Goal: Transaction & Acquisition: Purchase product/service

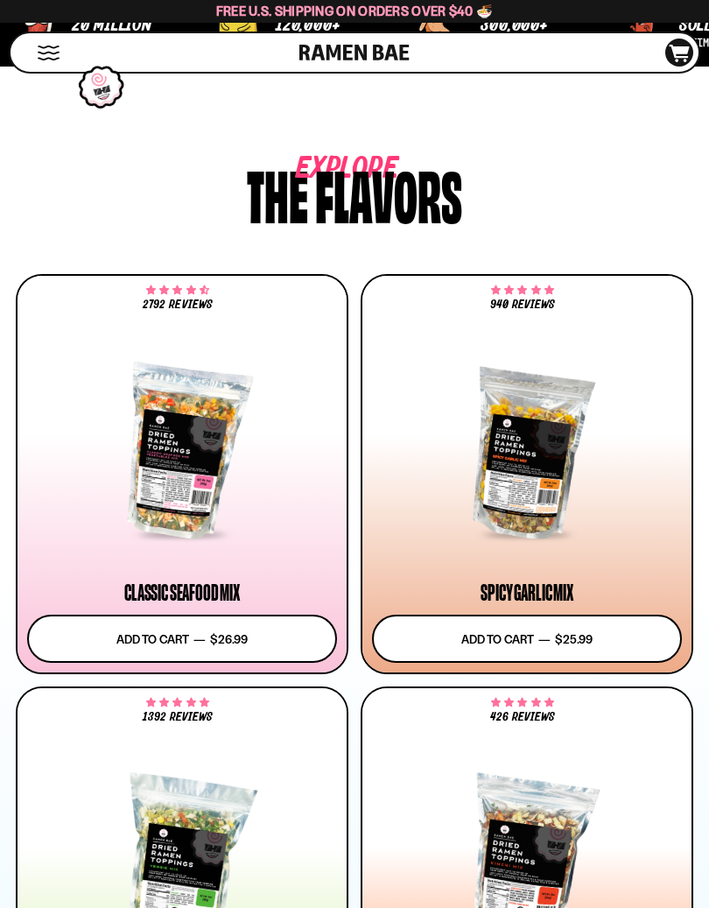
scroll to position [883, 0]
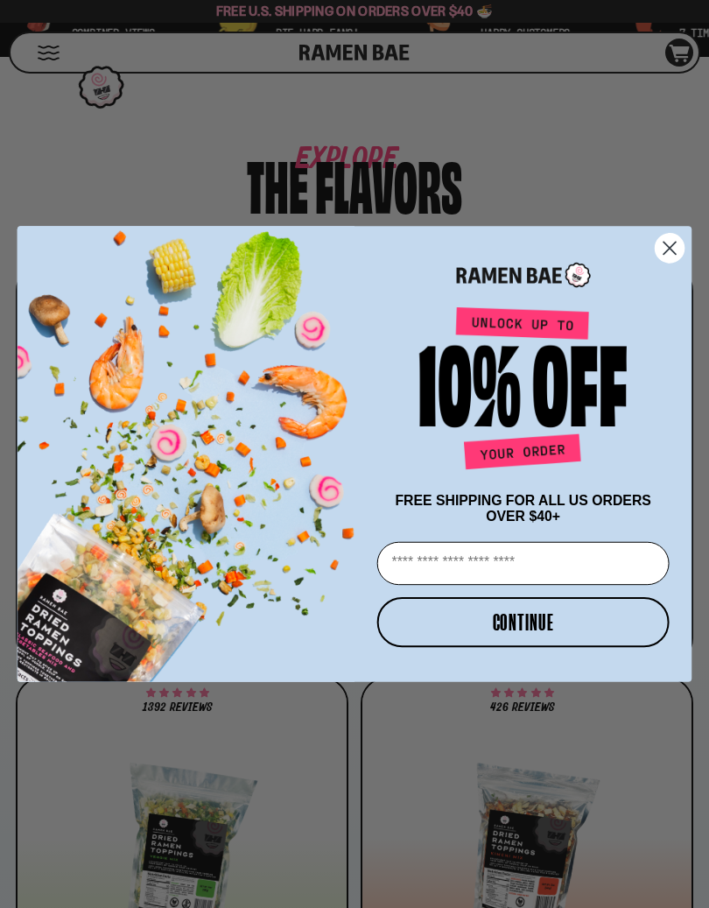
click at [665, 249] on circle "Close dialog" at bounding box center [670, 248] width 29 height 29
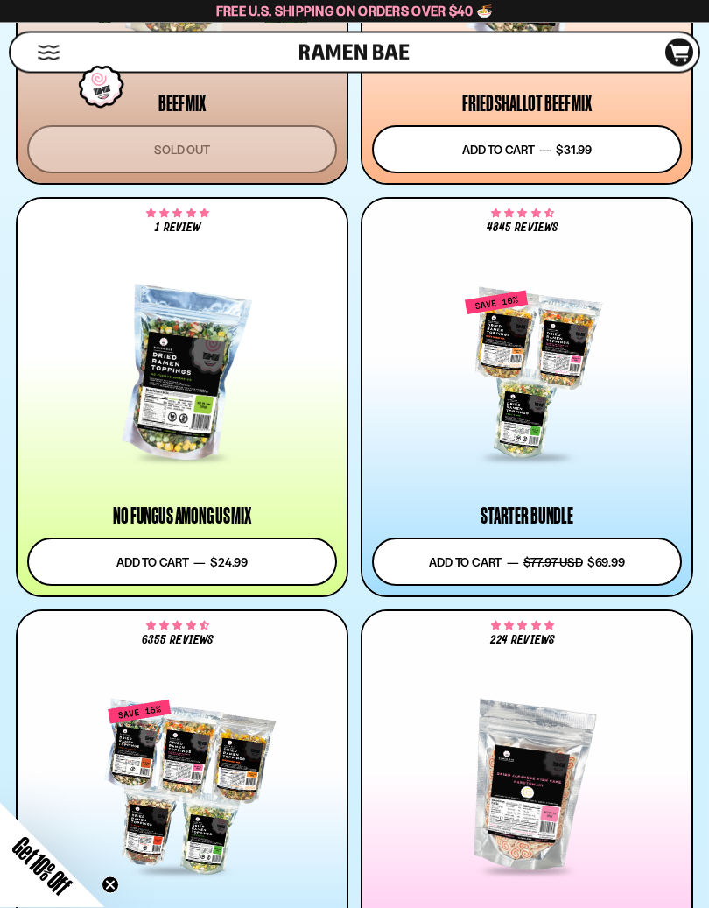
scroll to position [2197, 0]
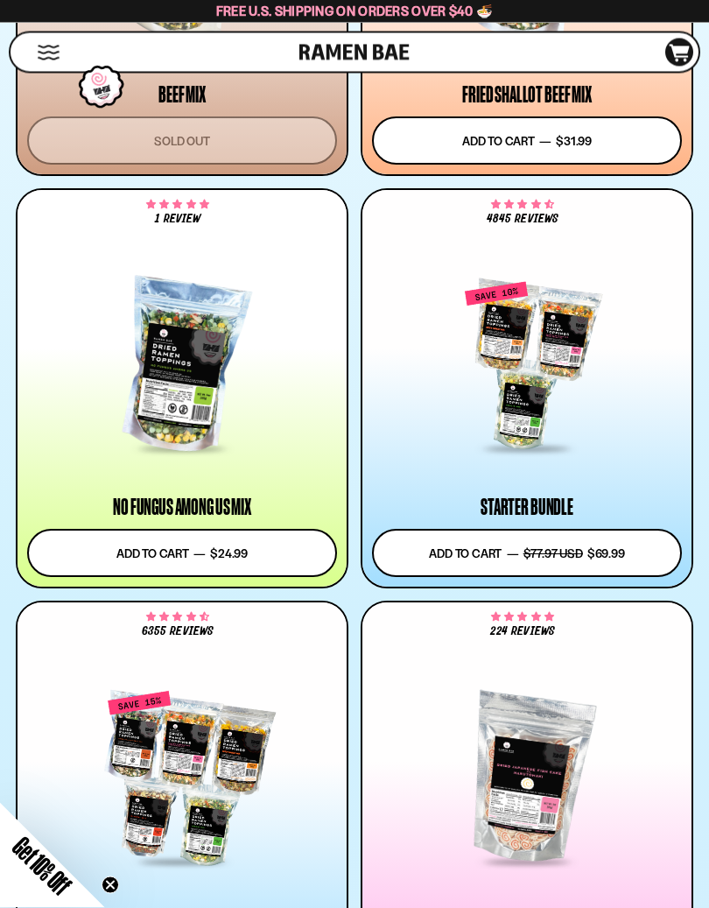
click at [512, 558] on button "Add to cart Add — Regular price $69.99 Regular price $77.97 USD Sale price $69.…" at bounding box center [527, 554] width 310 height 48
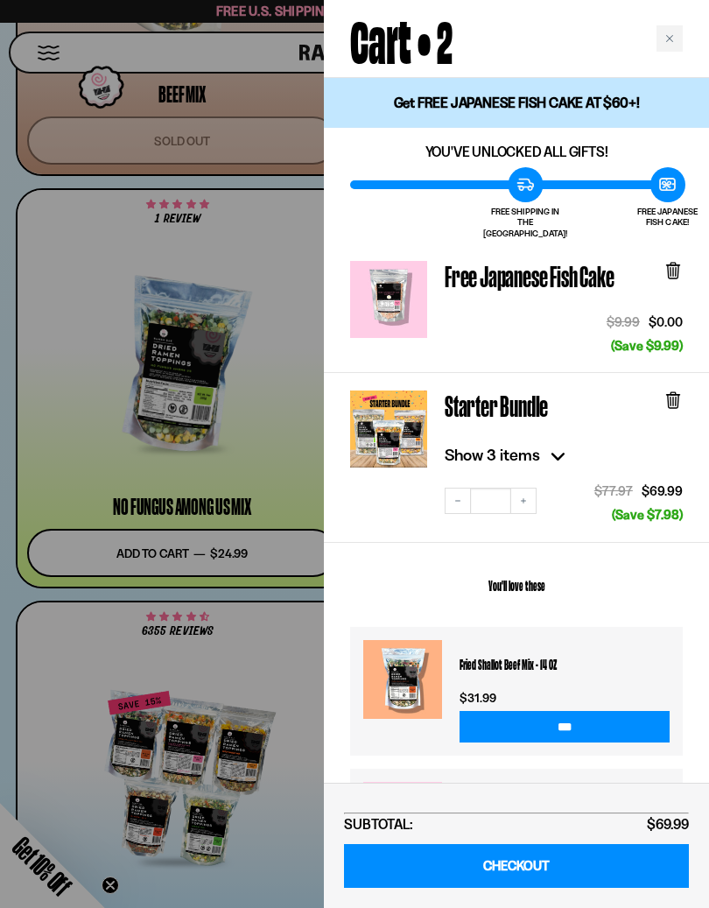
click at [298, 624] on div at bounding box center [354, 454] width 709 height 908
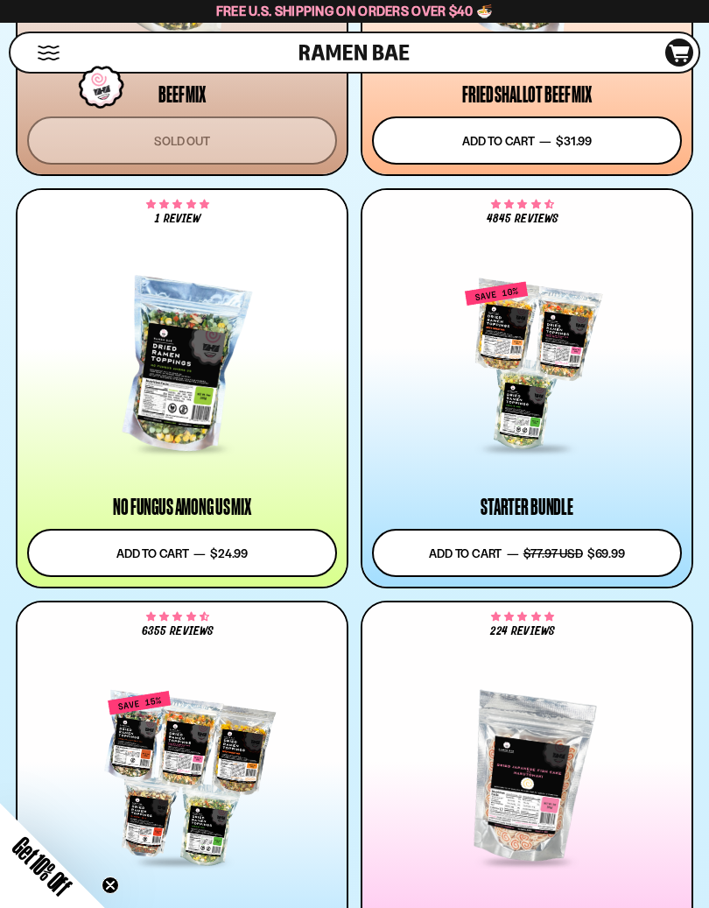
click at [495, 381] on div at bounding box center [527, 365] width 310 height 171
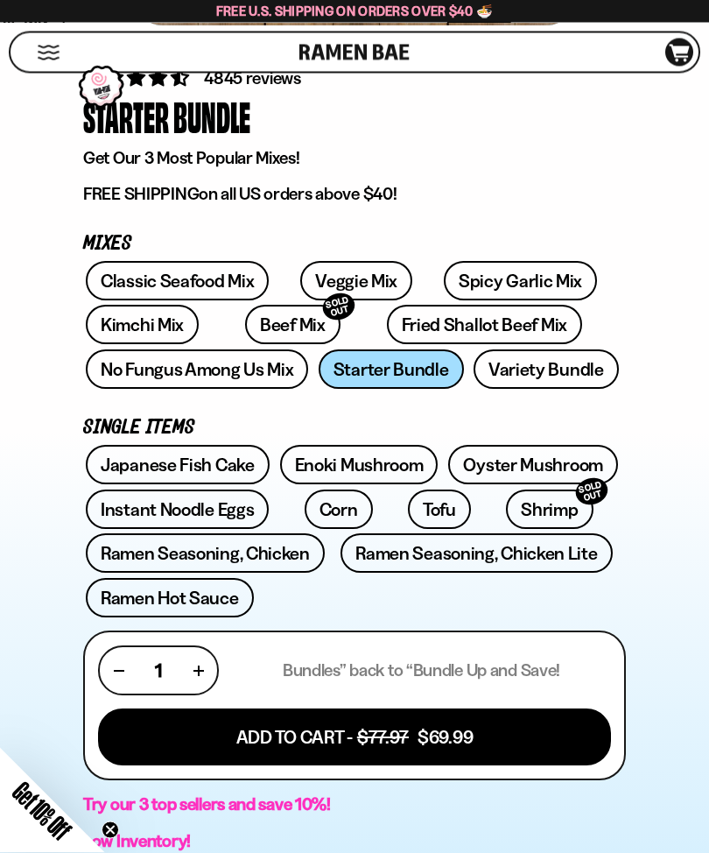
scroll to position [539, 0]
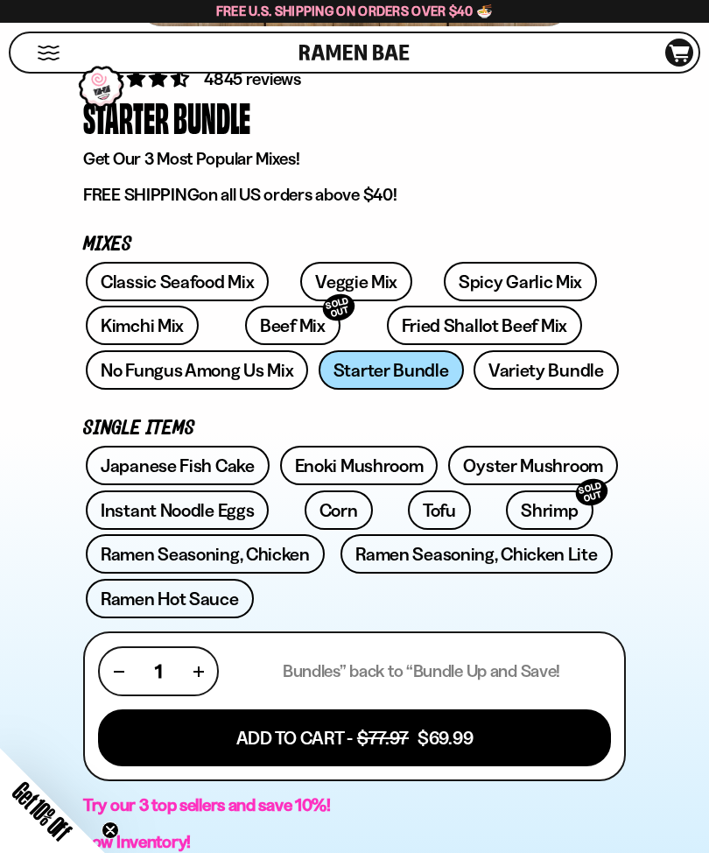
click at [172, 342] on link "Kimchi Mix" at bounding box center [142, 325] width 113 height 39
click at [544, 371] on link "Variety Bundle" at bounding box center [546, 369] width 145 height 39
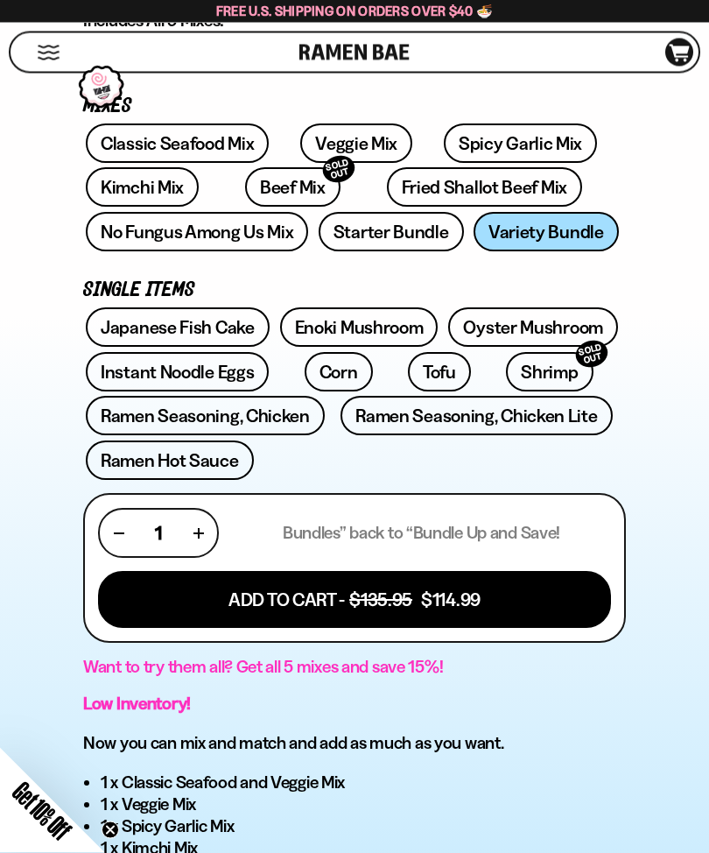
scroll to position [678, 0]
click at [200, 473] on link "Ramen Hot Sauce" at bounding box center [170, 459] width 168 height 39
click at [357, 338] on link "Enoki Mushroom" at bounding box center [359, 326] width 158 height 39
click at [488, 332] on link "Oyster Mushroom" at bounding box center [533, 326] width 170 height 39
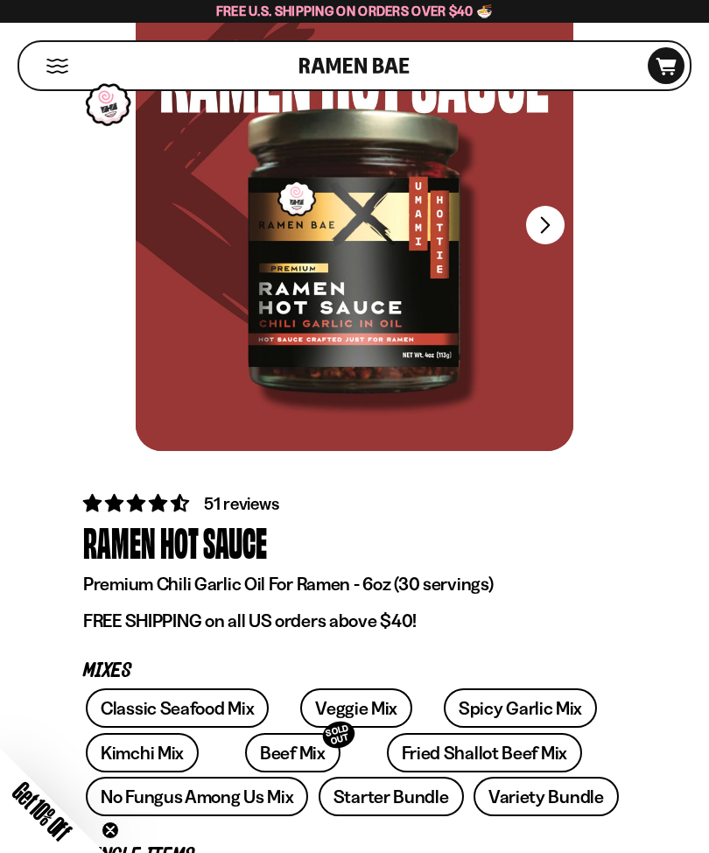
scroll to position [68, 0]
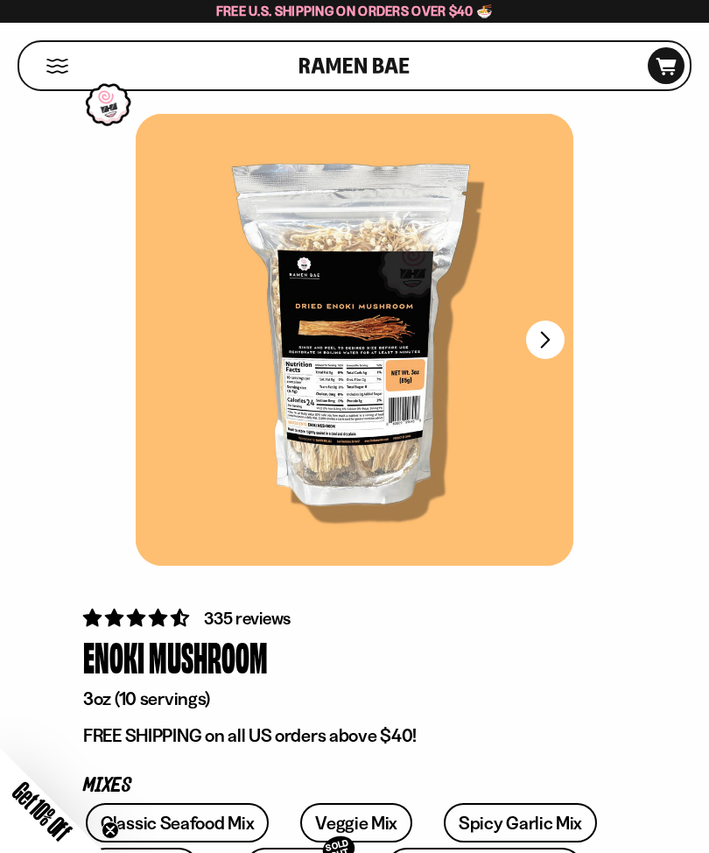
click at [543, 348] on button "FADCB6FD-DFAB-4417-9F21-029242090B77" at bounding box center [545, 339] width 39 height 39
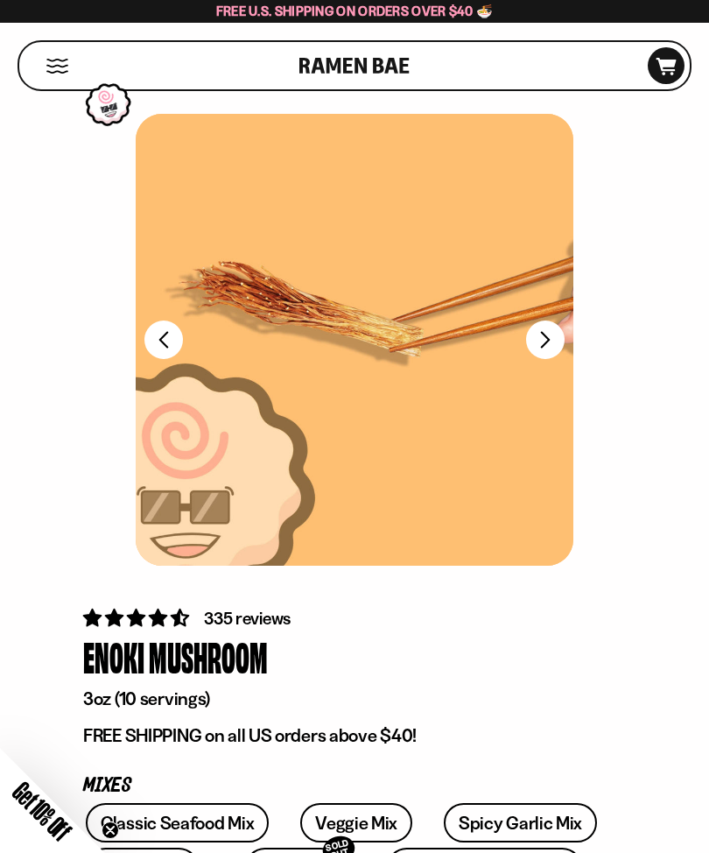
click at [545, 348] on button "FADCB6FD-DFAB-4417-9F21-029242090B77" at bounding box center [545, 339] width 39 height 39
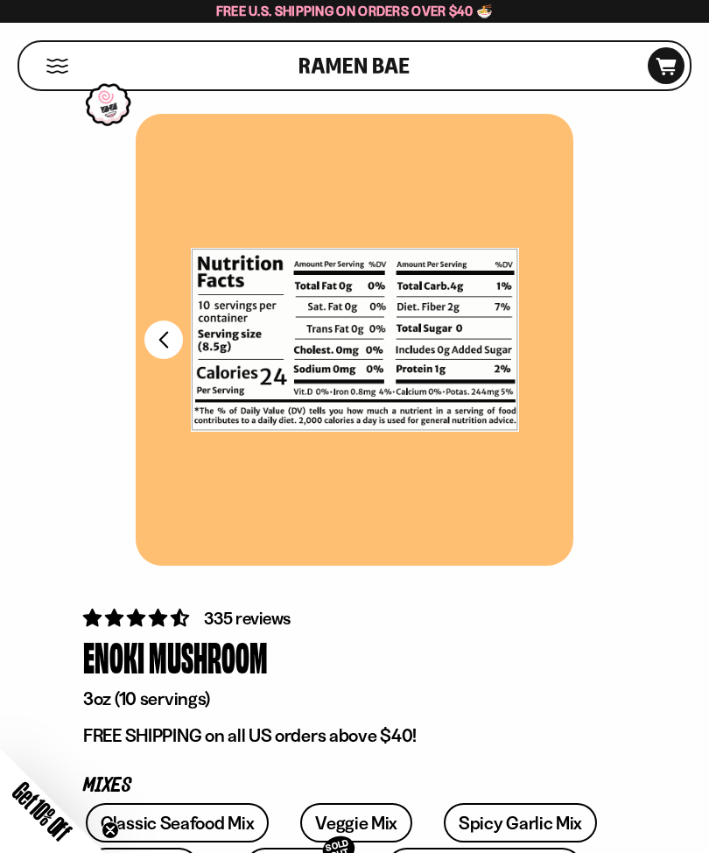
click at [167, 360] on div at bounding box center [355, 340] width 438 height 452
click at [172, 339] on button "FADCB6FD-DFAB-4417-9F21-029242090B77" at bounding box center [163, 339] width 39 height 39
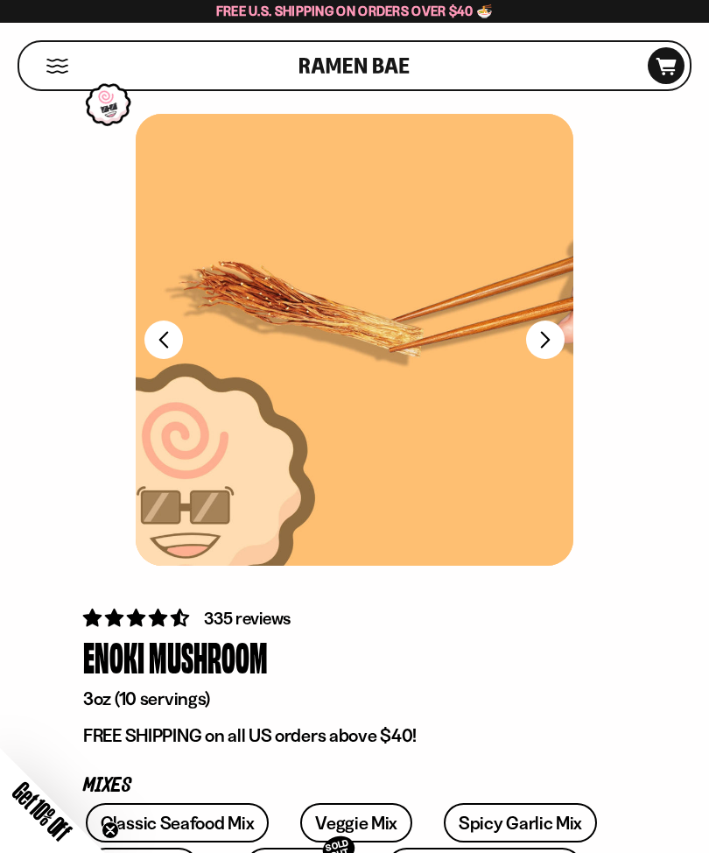
click at [172, 357] on button "FADCB6FD-DFAB-4417-9F21-029242090B77" at bounding box center [163, 339] width 39 height 39
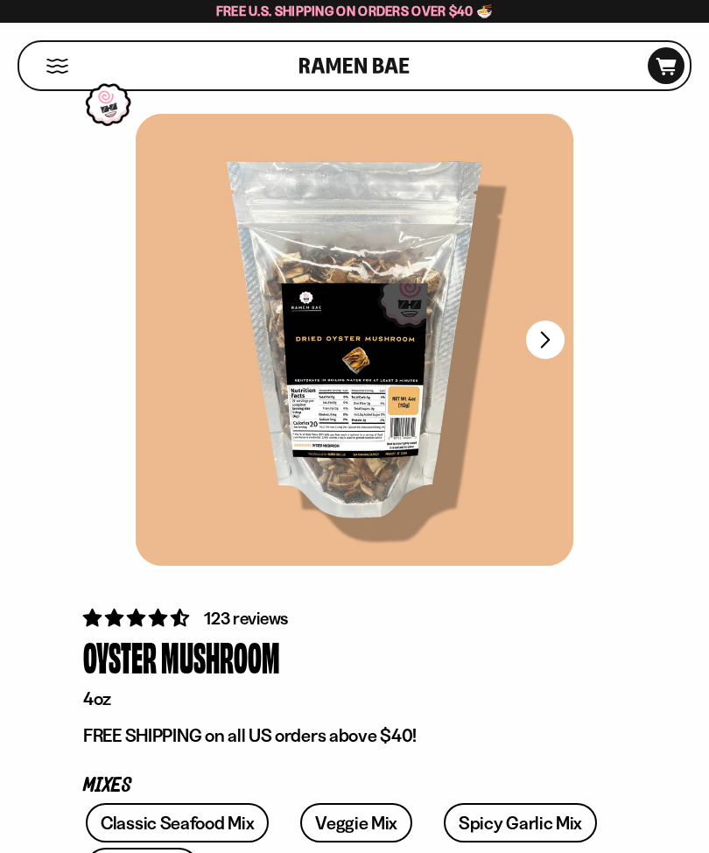
click at [533, 346] on button "Next" at bounding box center [545, 339] width 39 height 39
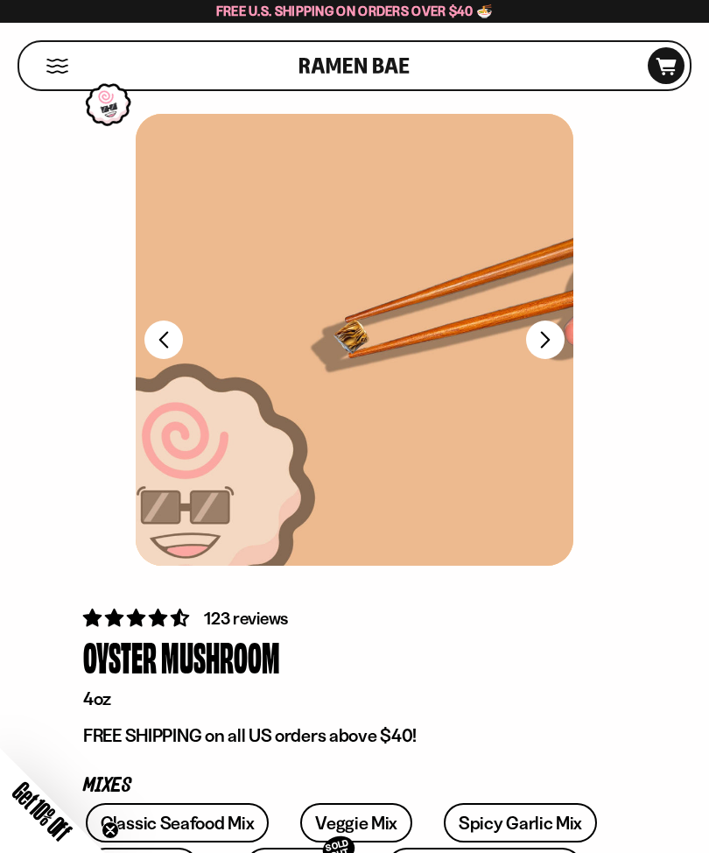
click at [550, 348] on button "FADCB6FD-DFAB-4417-9F21-029242090B77" at bounding box center [545, 339] width 39 height 39
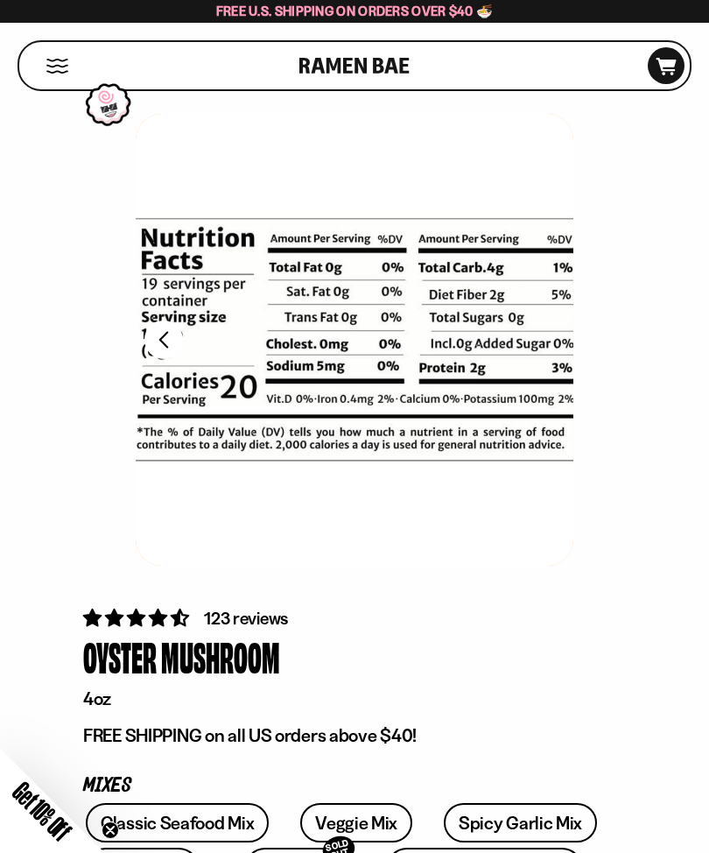
click at [127, 374] on div "FADCB6FD-DFAB-4417-9F21-029242090B77 FADCB6FD-DFAB-4417-9F21-029242090B77" at bounding box center [354, 353] width 693 height 478
click at [172, 342] on button "FADCB6FD-DFAB-4417-9F21-029242090B77" at bounding box center [163, 339] width 39 height 39
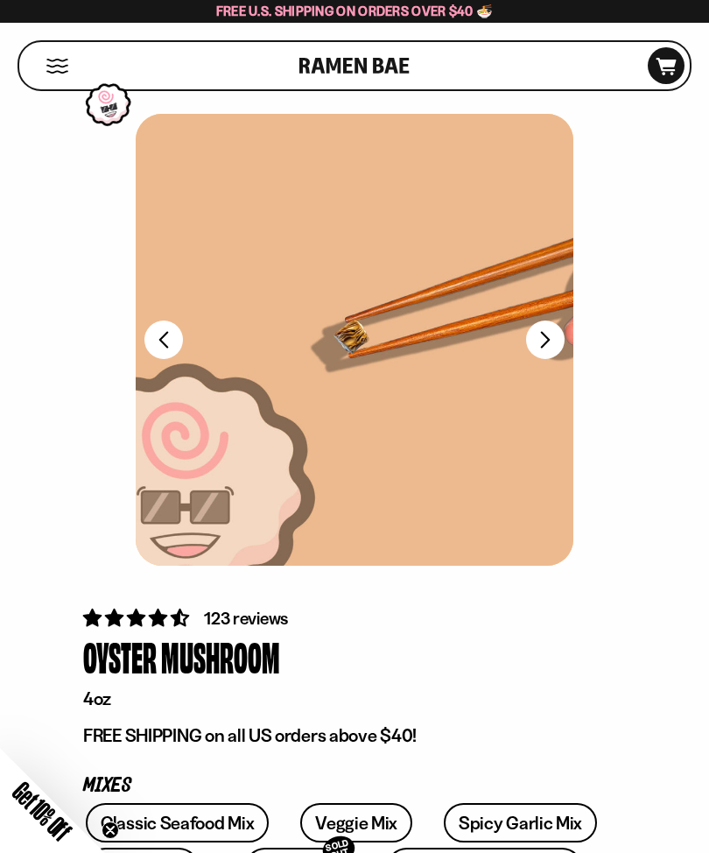
click at [163, 347] on button "FADCB6FD-DFAB-4417-9F21-029242090B77" at bounding box center [163, 339] width 39 height 39
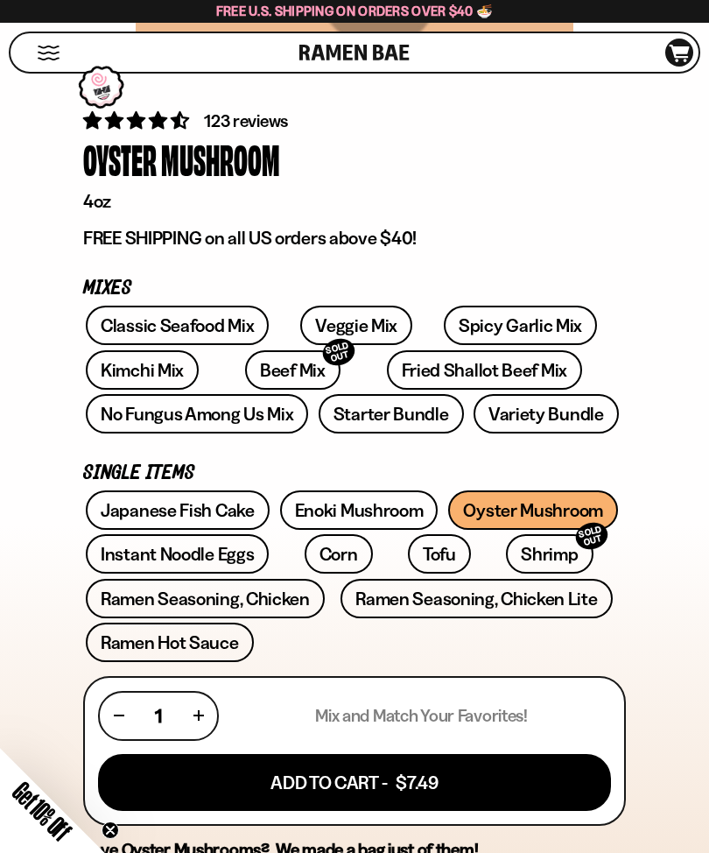
scroll to position [496, 0]
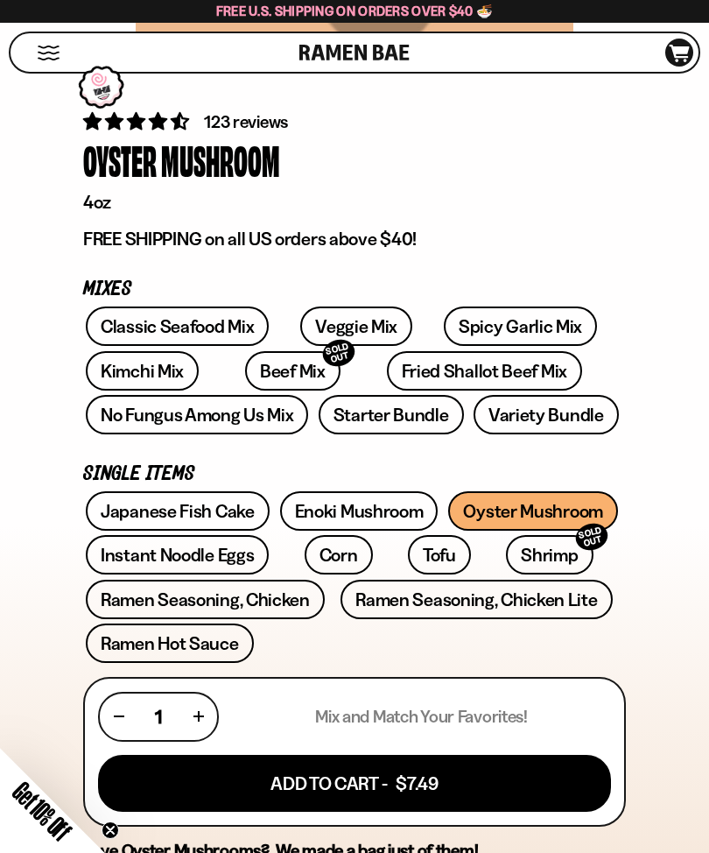
click at [387, 372] on link "Fried Shallot Beef Mix" at bounding box center [484, 370] width 195 height 39
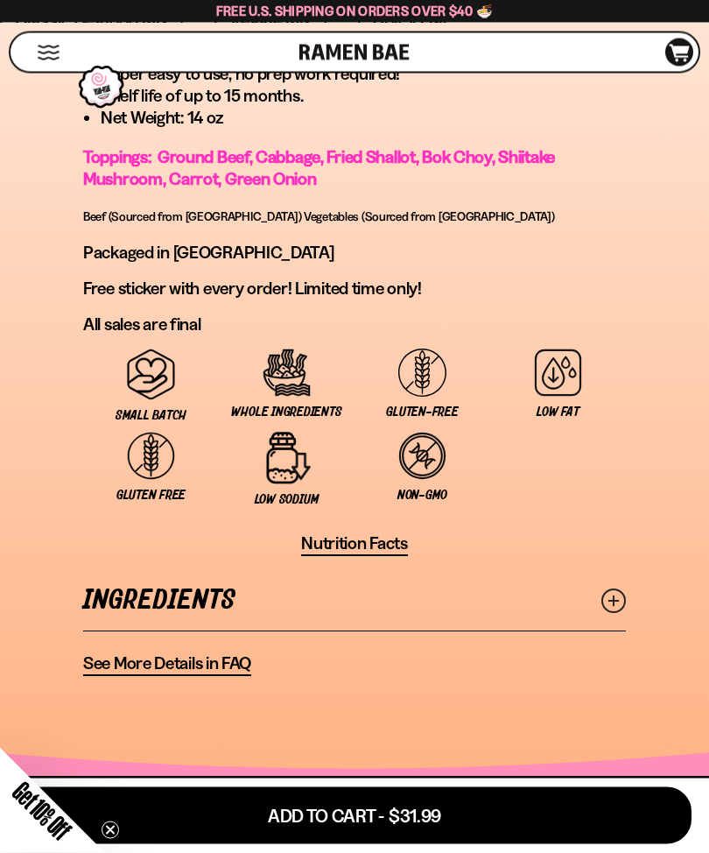
scroll to position [1543, 0]
